Goal: Information Seeking & Learning: Learn about a topic

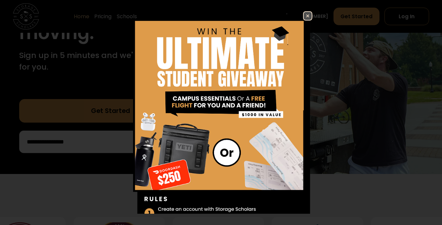
scroll to position [130, 0]
click at [309, 16] on img at bounding box center [308, 16] width 8 height 8
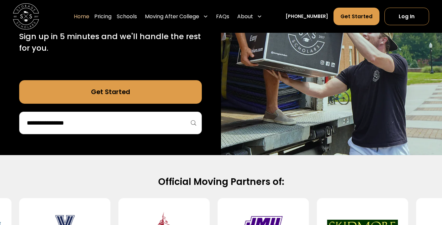
scroll to position [97, 0]
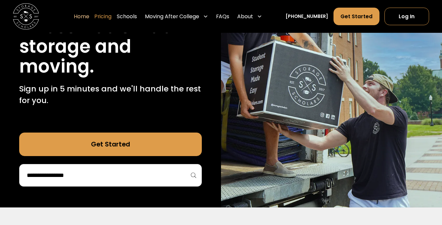
click at [111, 16] on link "Pricing" at bounding box center [102, 16] width 17 height 18
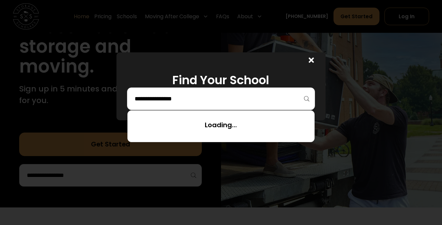
click at [196, 101] on input "search" at bounding box center [221, 98] width 174 height 11
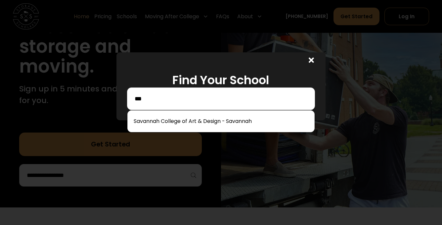
type input "***"
drag, startPoint x: 196, startPoint y: 101, endPoint x: 193, endPoint y: 120, distance: 19.5
click at [0, 0] on link at bounding box center [0, 0] width 0 height 0
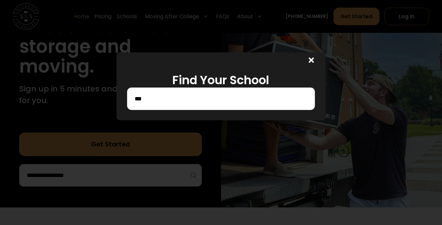
click at [185, 95] on input "***" at bounding box center [221, 98] width 174 height 11
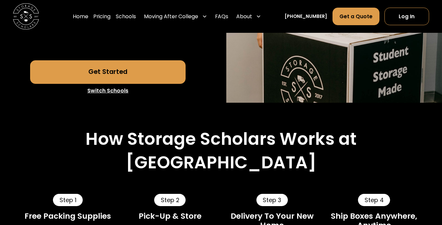
scroll to position [238, 0]
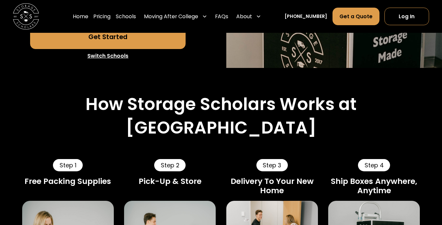
click at [111, 63] on link "Switch Schools" at bounding box center [107, 56] width 155 height 14
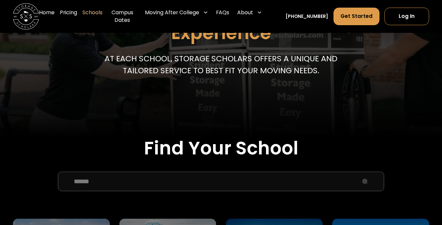
scroll to position [184, 0]
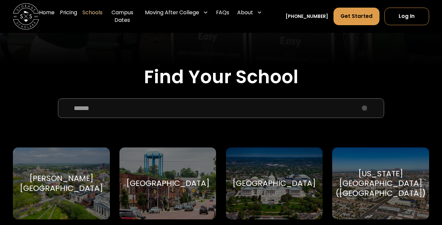
click at [146, 108] on input "School Select Form" at bounding box center [221, 108] width 326 height 20
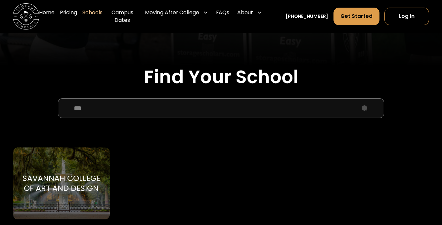
type input "***"
click at [66, 171] on div "Savannah College of Art and Design Savannah College of Art and Design" at bounding box center [61, 183] width 97 height 72
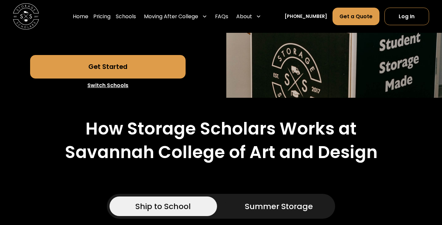
scroll to position [251, 0]
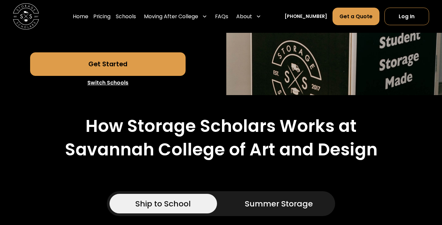
click at [237, 202] on link "Summer Storage" at bounding box center [279, 203] width 108 height 20
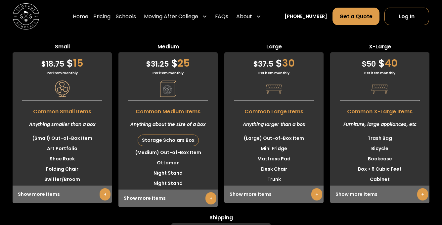
scroll to position [1923, 0]
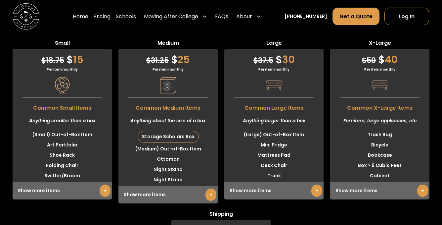
click at [212, 188] on link "+" at bounding box center [210, 194] width 11 height 12
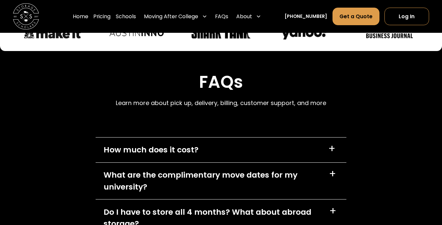
scroll to position [3361, 0]
